Goal: Transaction & Acquisition: Book appointment/travel/reservation

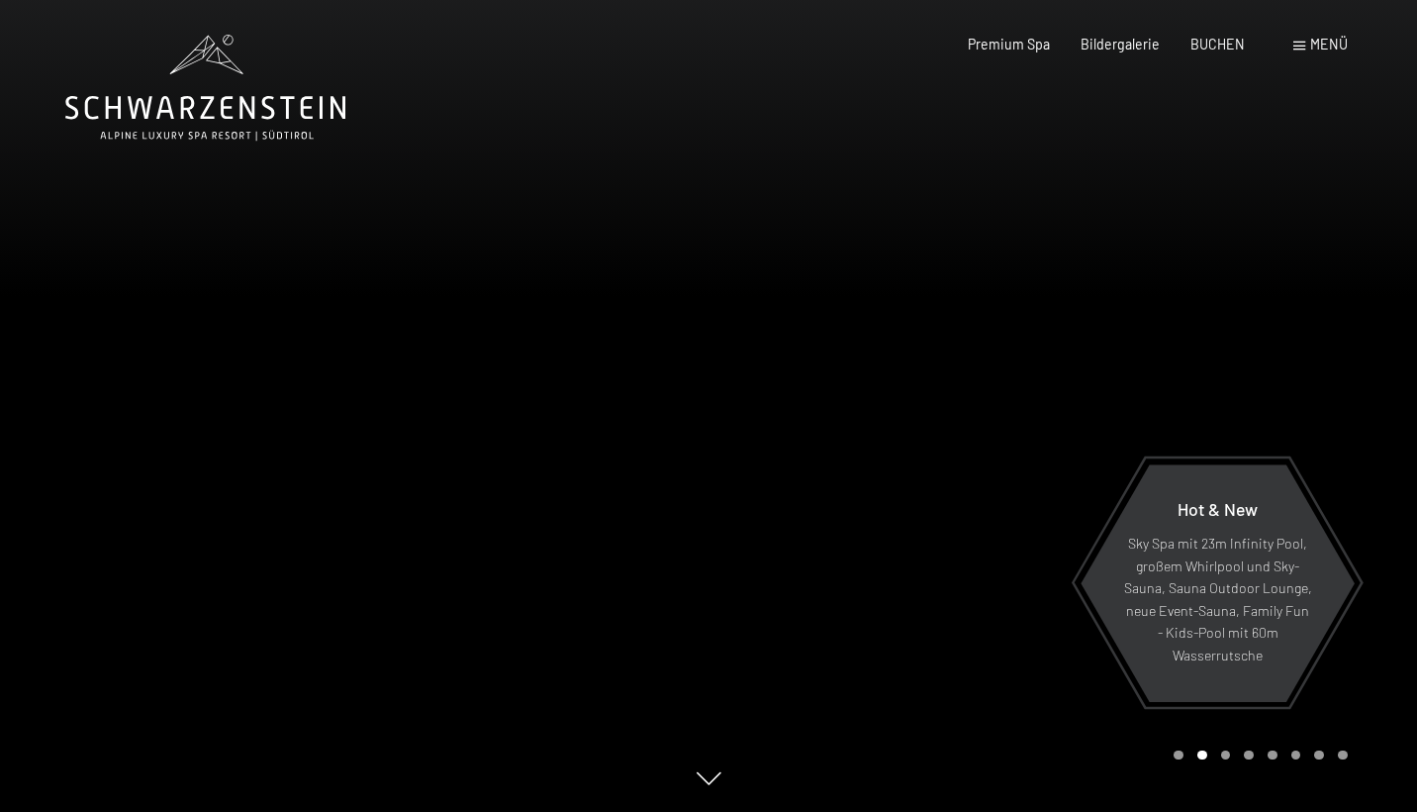
click at [1333, 40] on span "Menü" at bounding box center [1329, 44] width 38 height 17
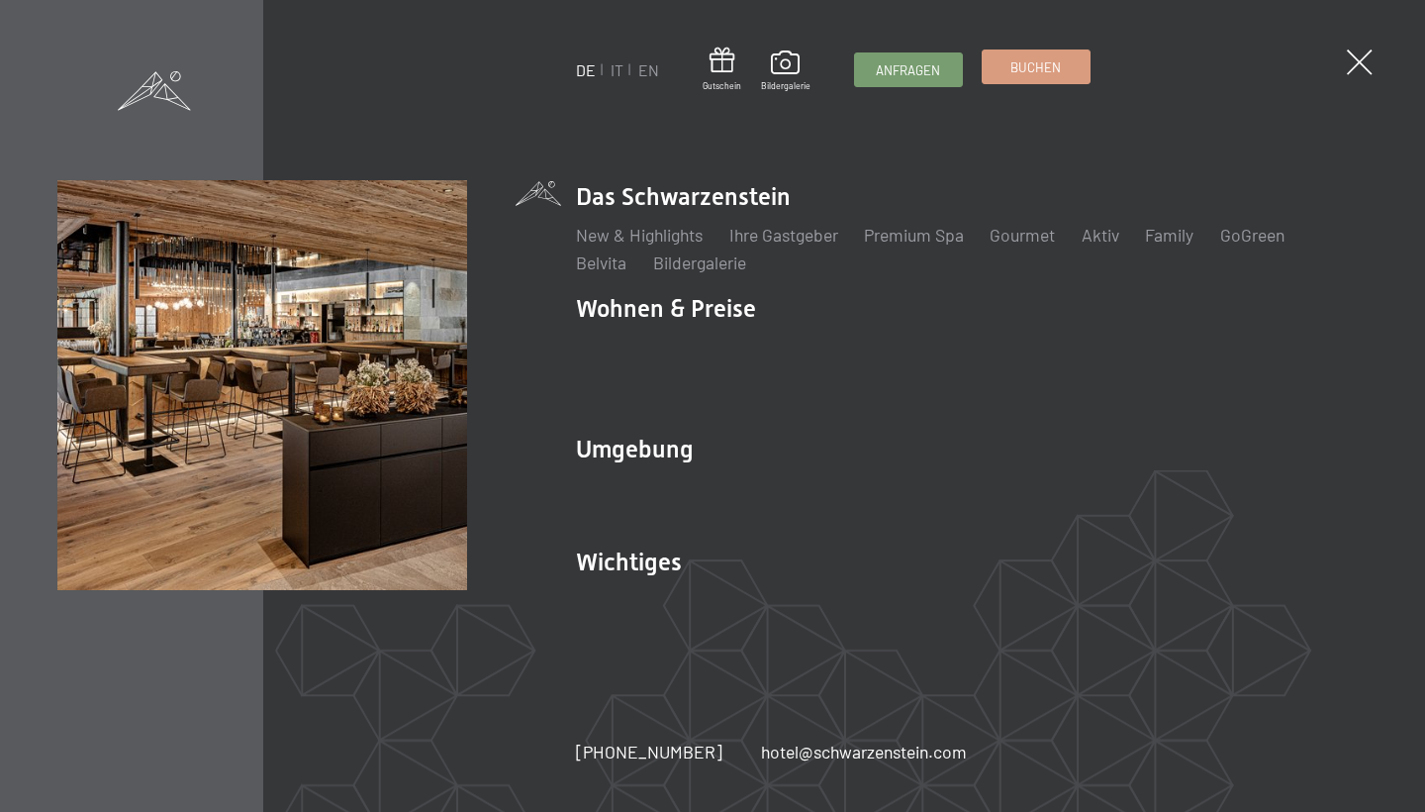
click at [1039, 81] on link "Buchen" at bounding box center [1036, 66] width 107 height 33
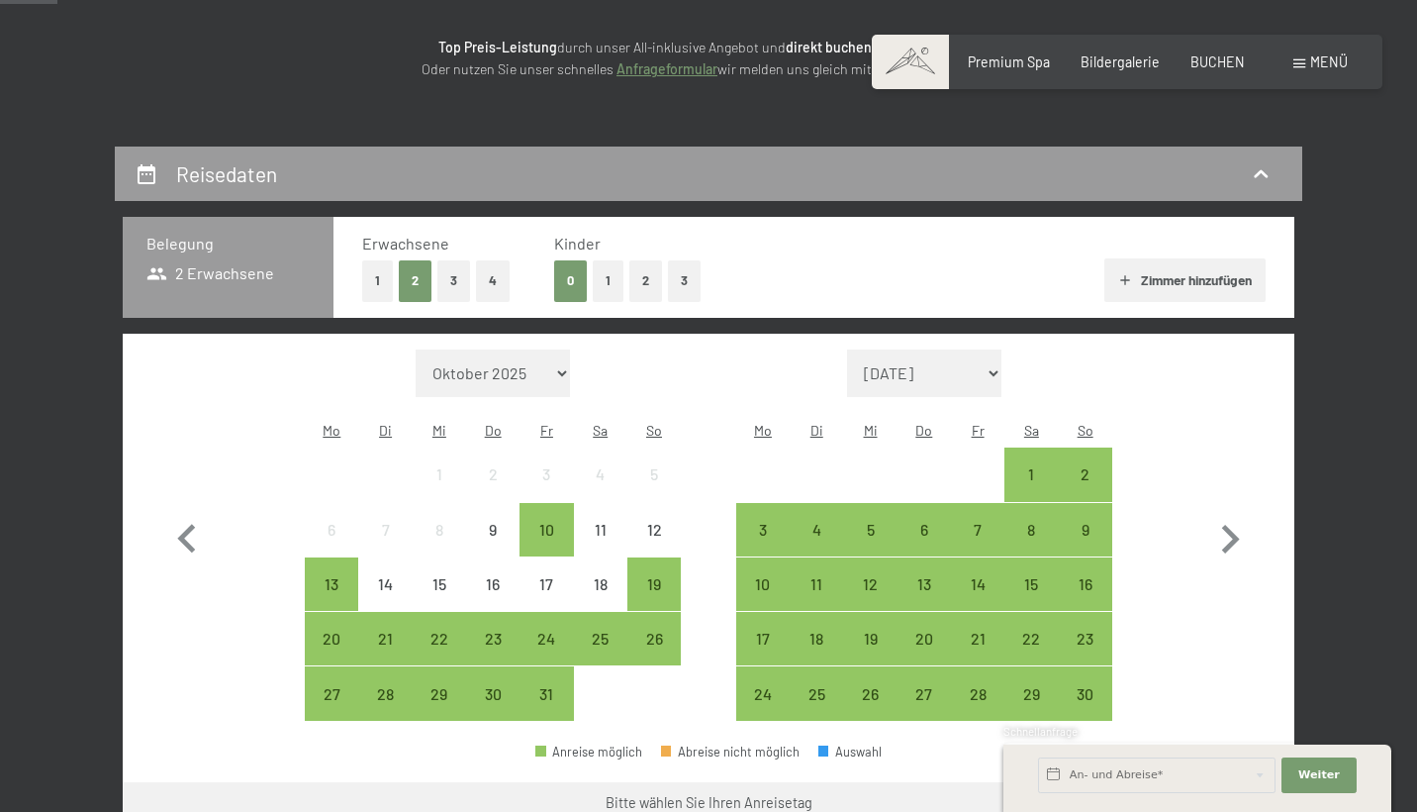
scroll to position [269, 0]
click at [1229, 532] on icon "button" at bounding box center [1231, 539] width 18 height 29
select select "[DATE]"
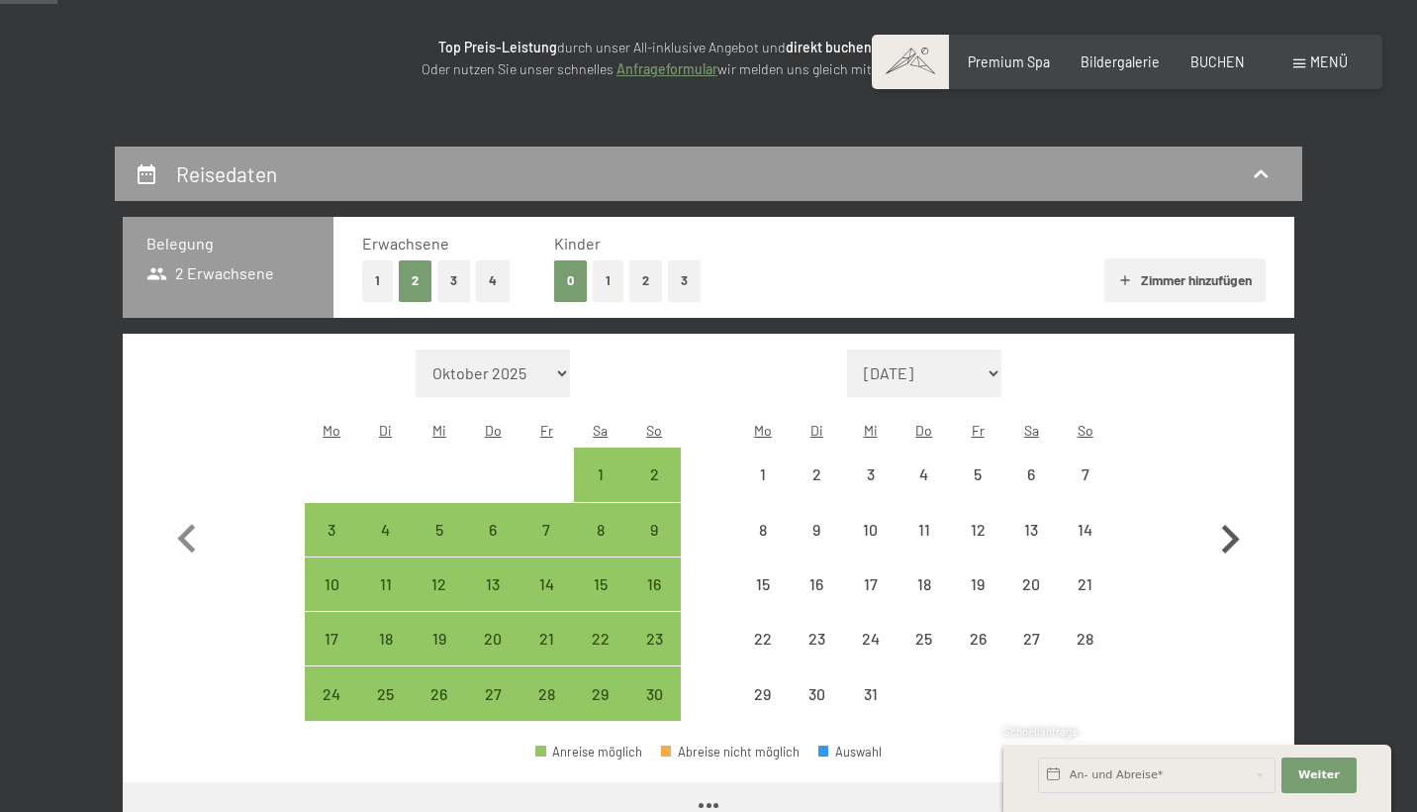
click at [1229, 532] on icon "button" at bounding box center [1231, 539] width 18 height 29
select select "2025-12-01"
select select "2026-01-01"
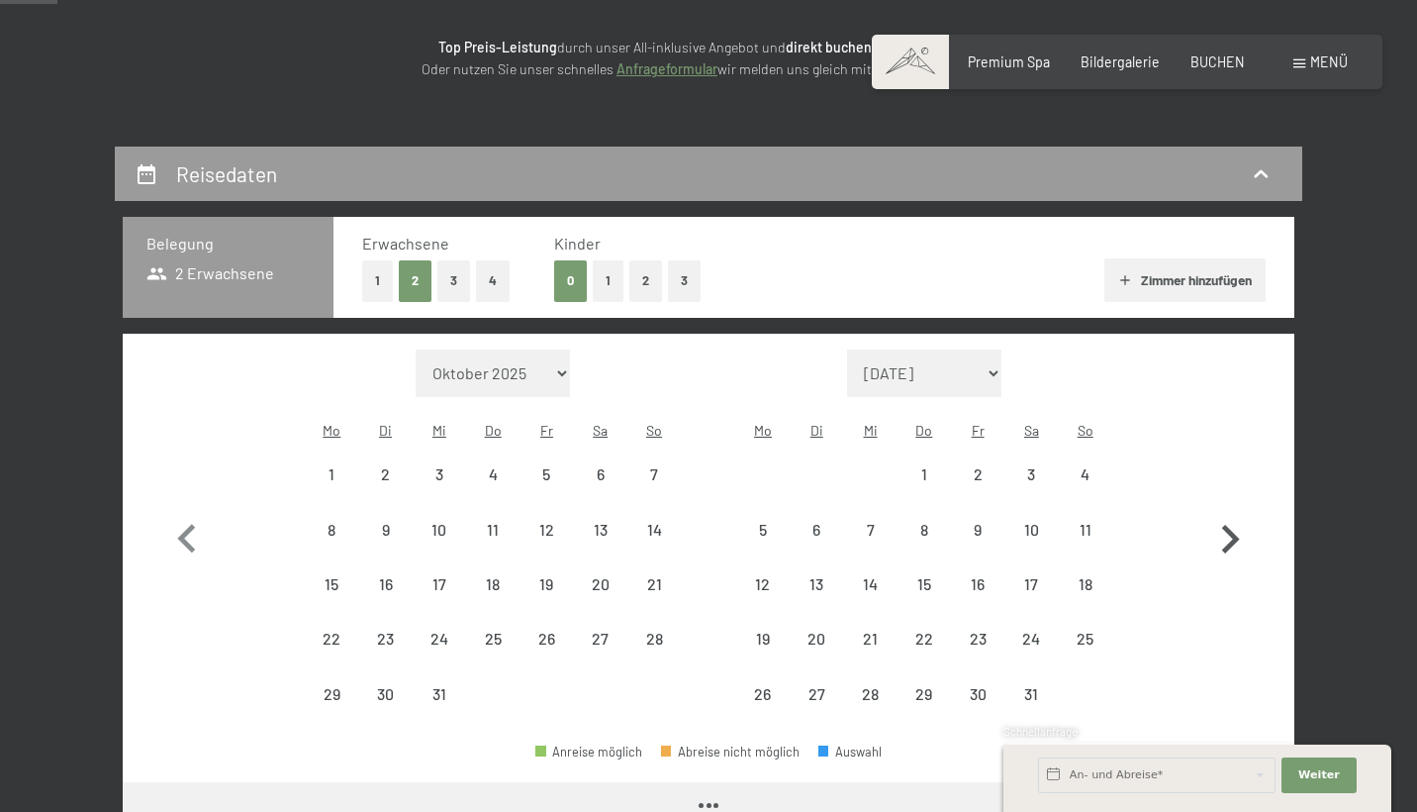
select select "2025-12-01"
select select "2026-01-01"
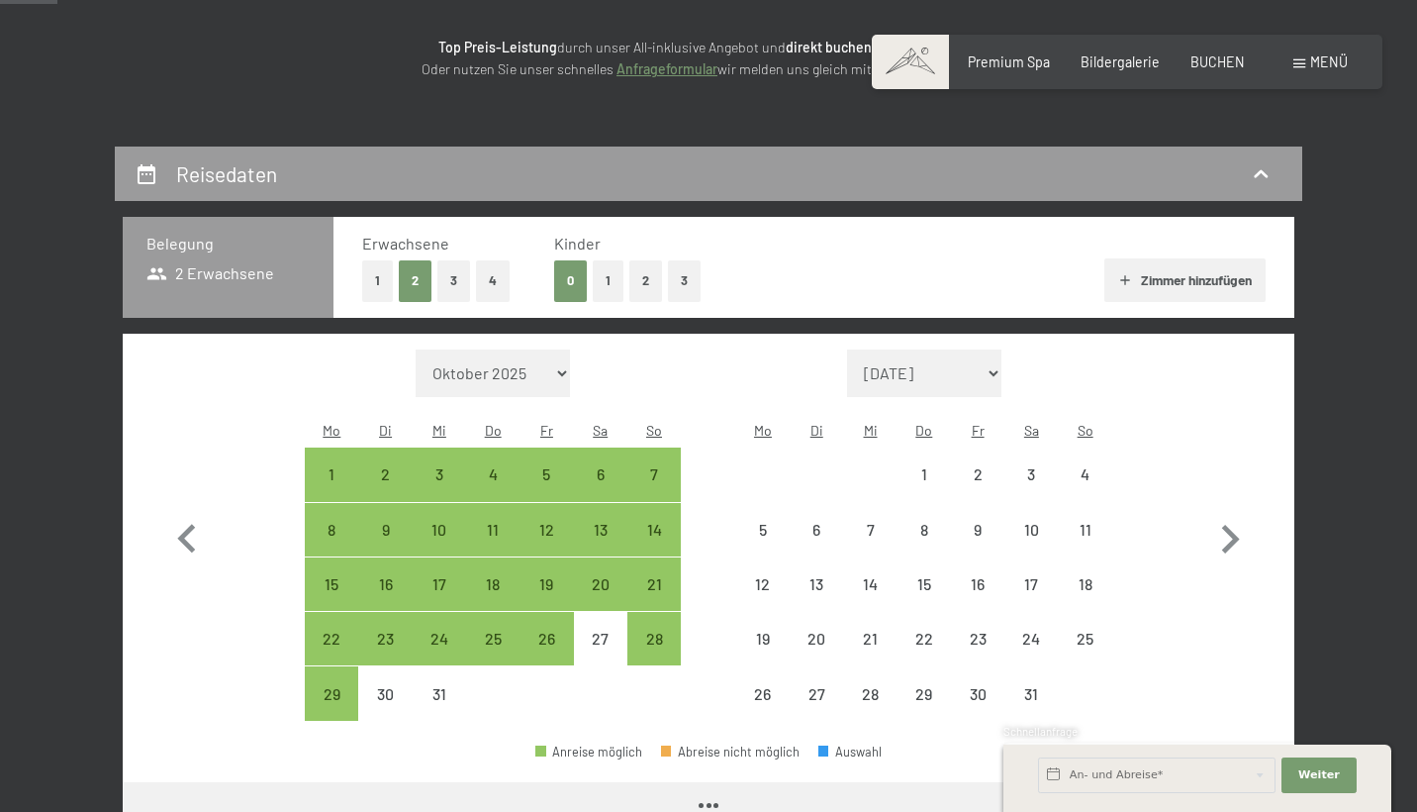
select select "2025-12-01"
select select "2026-01-01"
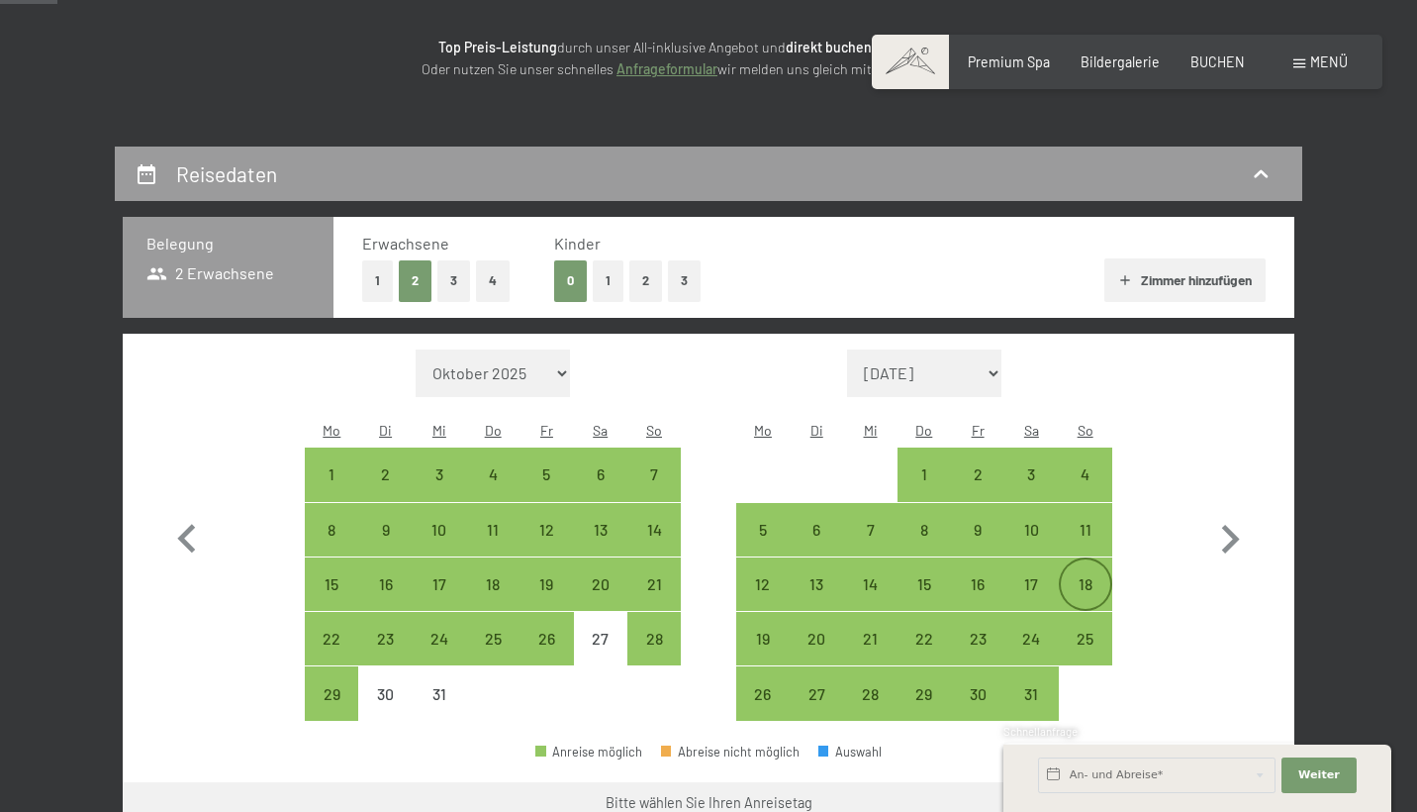
click at [1067, 576] on div "18" at bounding box center [1085, 600] width 49 height 49
select select "2025-12-01"
select select "2026-01-01"
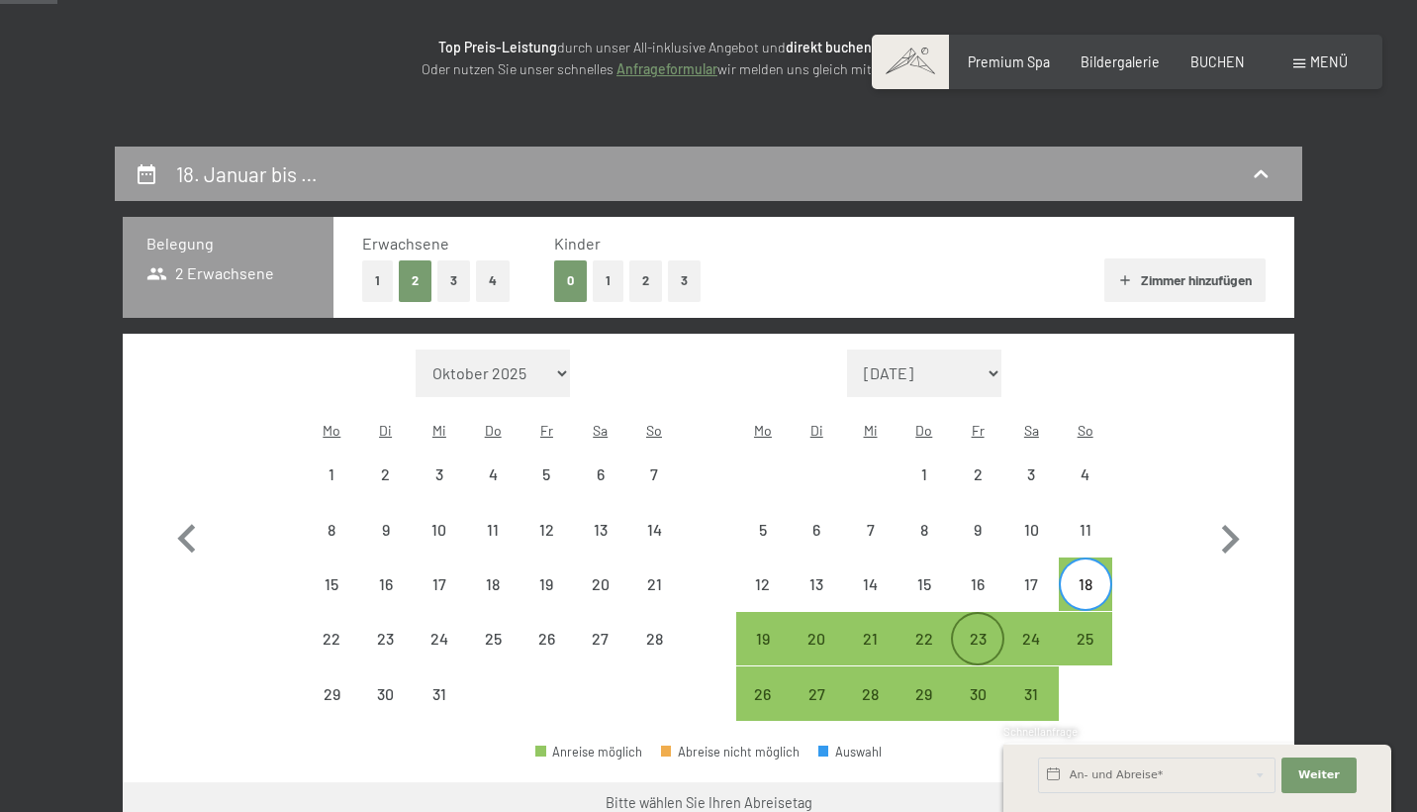
click at [975, 630] on div "23" at bounding box center [977, 654] width 49 height 49
select select "2025-12-01"
select select "2026-01-01"
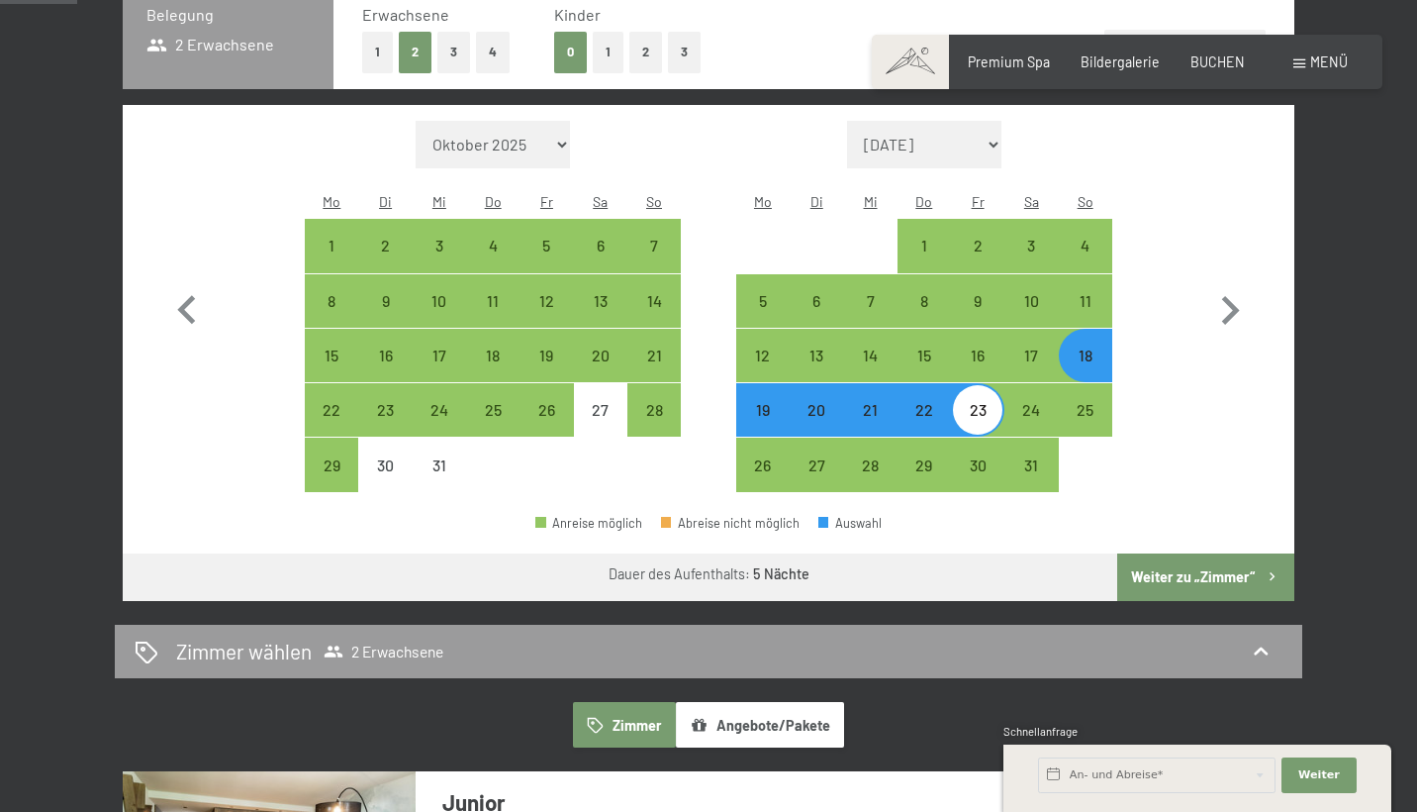
scroll to position [500, 0]
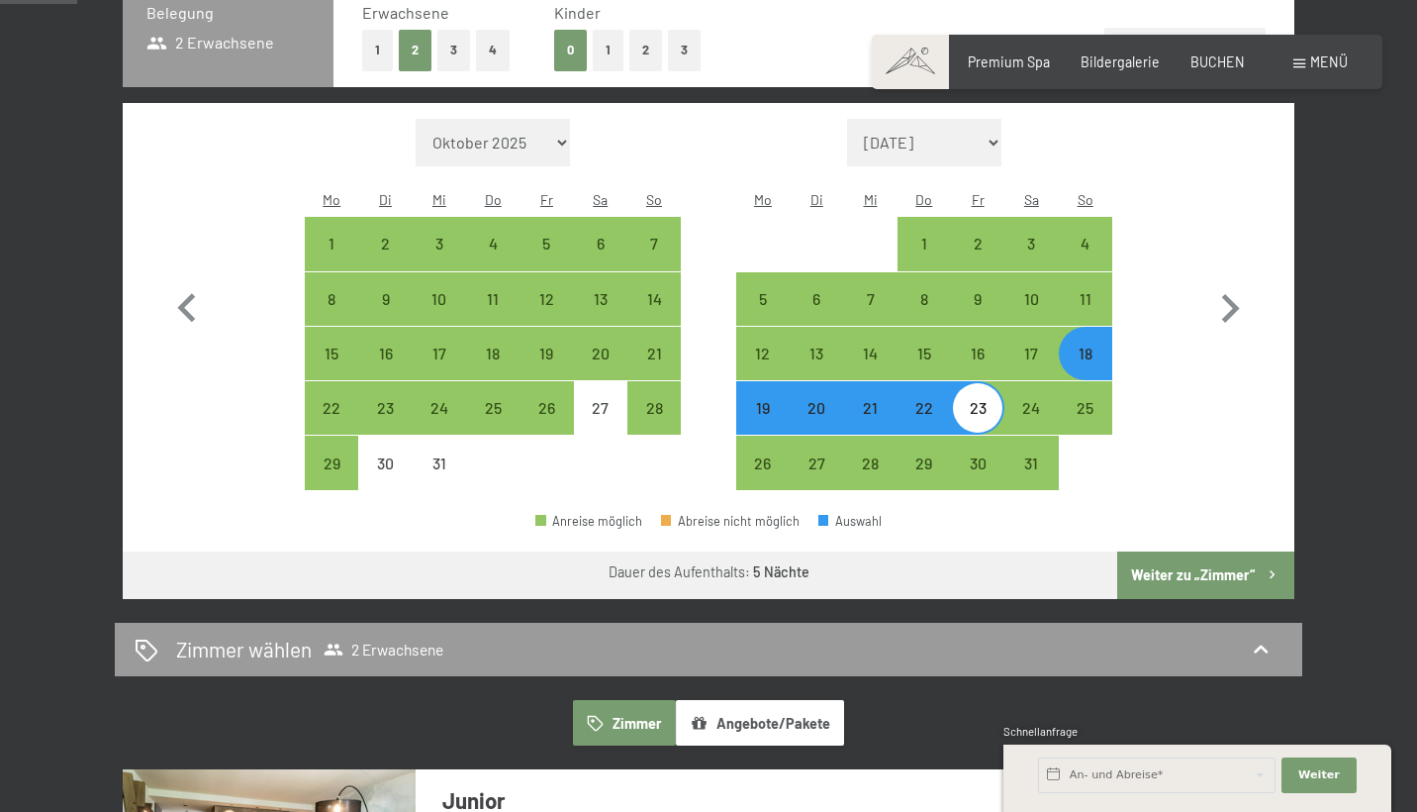
click at [1196, 551] on button "Weiter zu „Zimmer“" at bounding box center [1205, 575] width 177 height 48
select select "2025-12-01"
select select "2026-01-01"
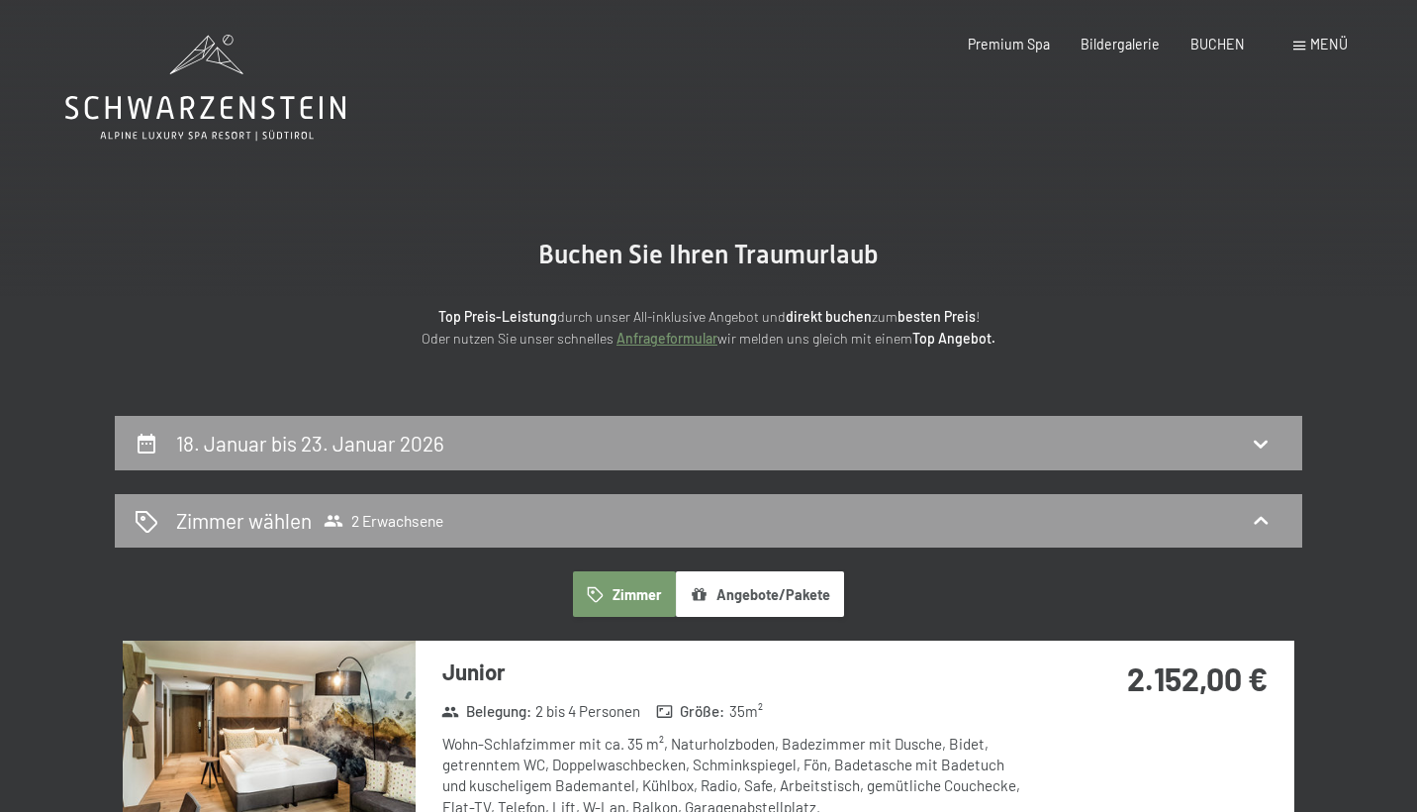
scroll to position [0, 0]
